Goal: Navigation & Orientation: Find specific page/section

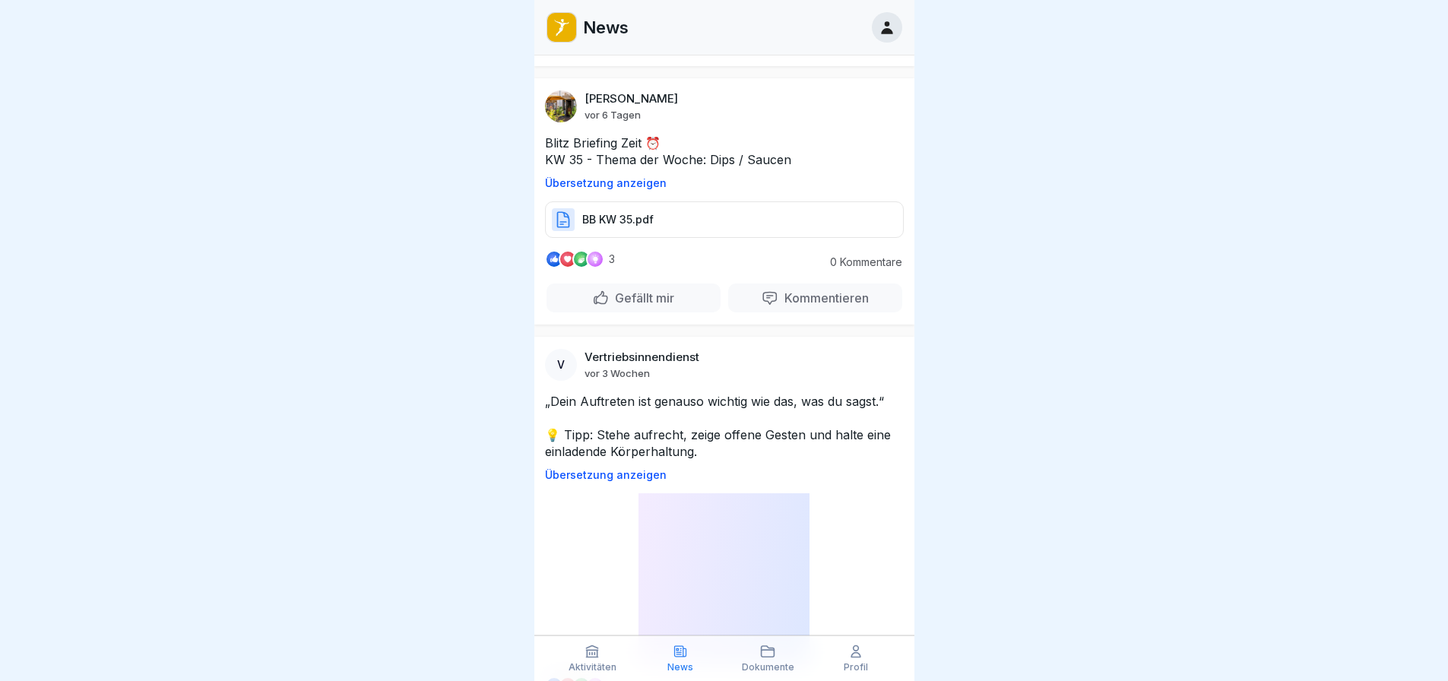
scroll to position [532, 0]
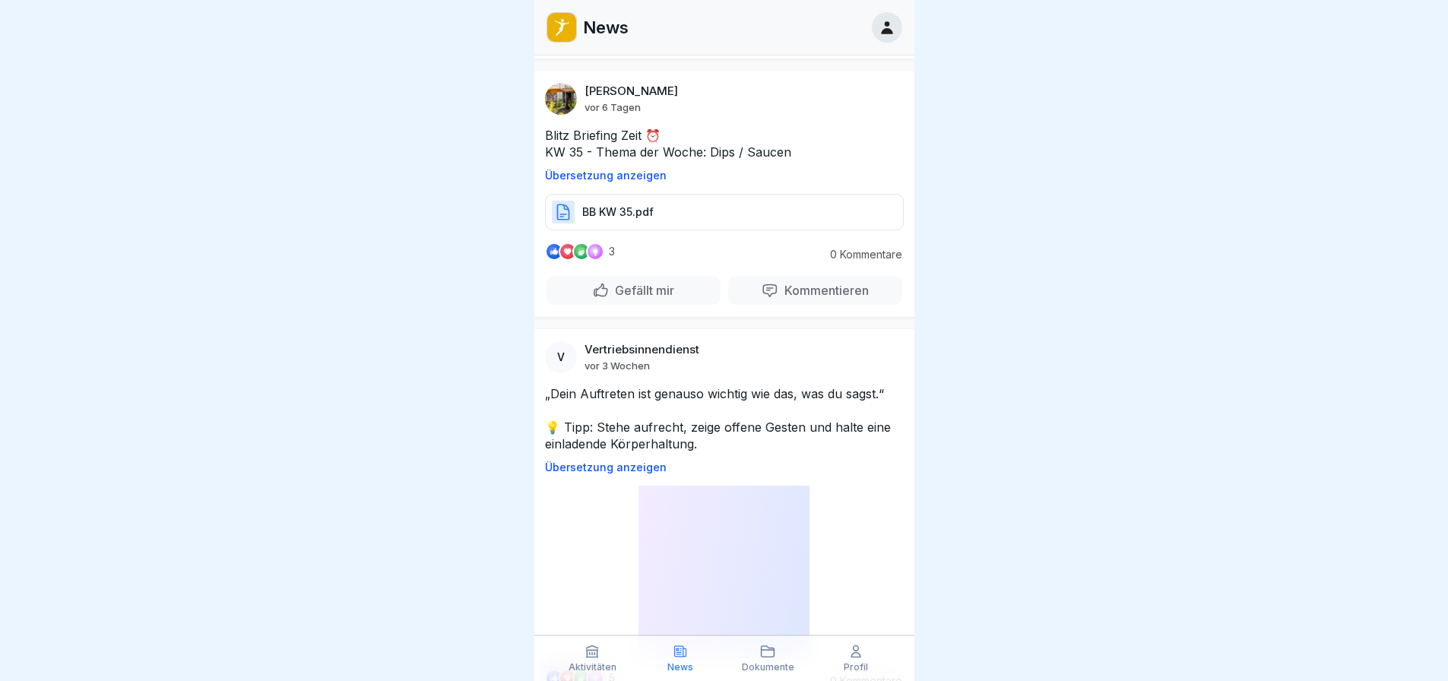
click at [230, 283] on div at bounding box center [724, 340] width 1448 height 681
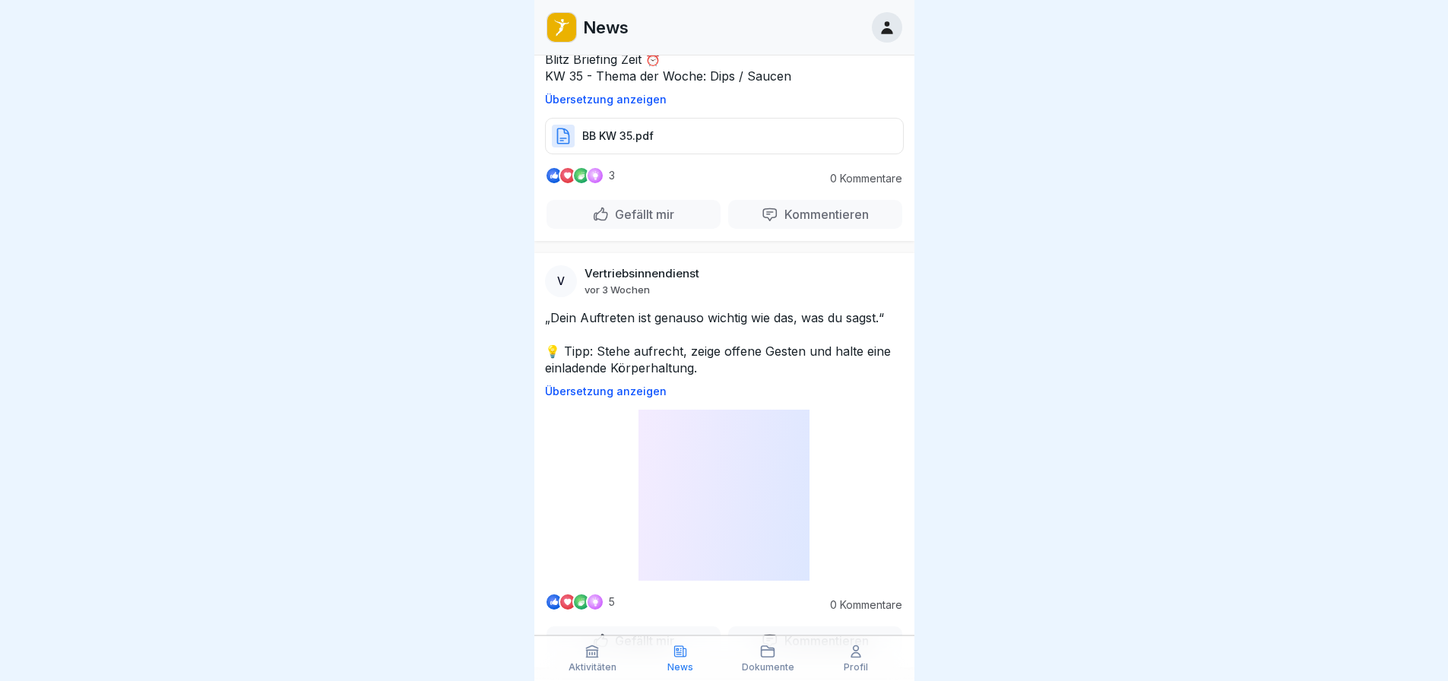
click at [111, 347] on div at bounding box center [724, 340] width 1448 height 681
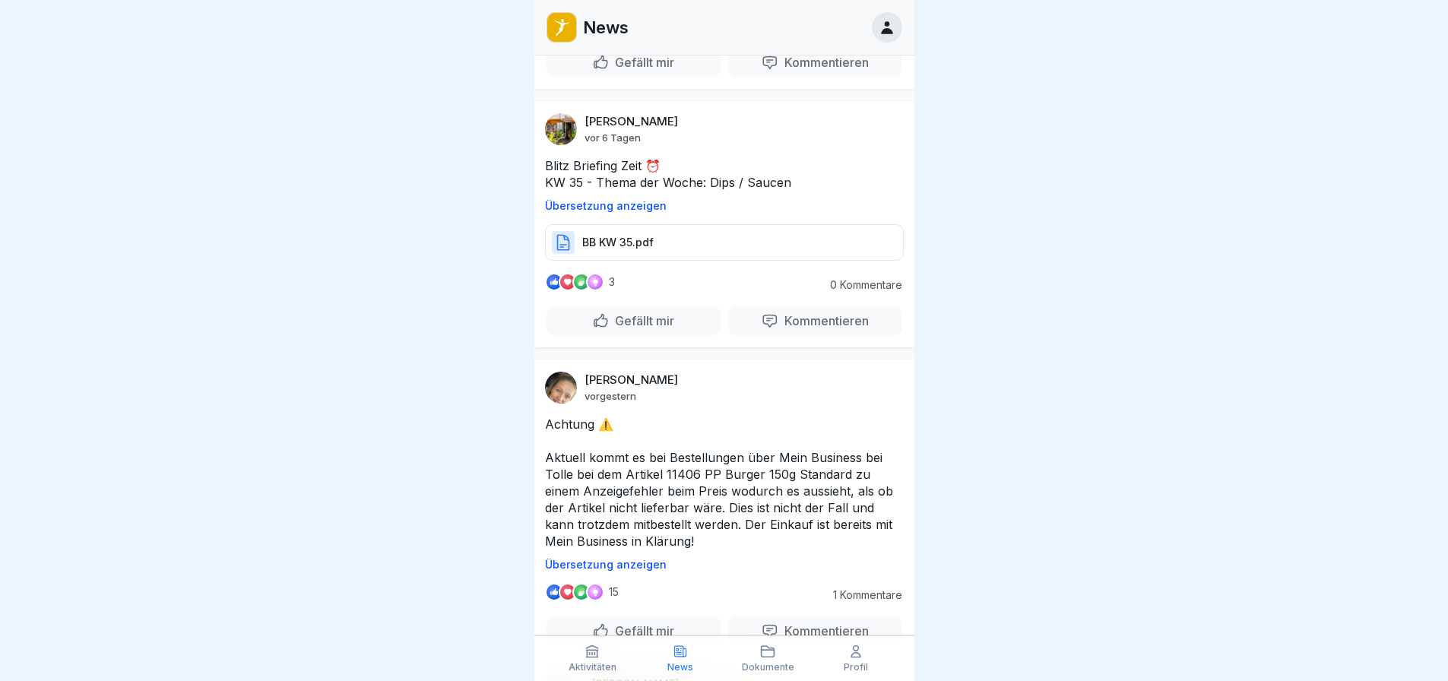
scroll to position [1216, 0]
